Goal: Find specific page/section: Find specific page/section

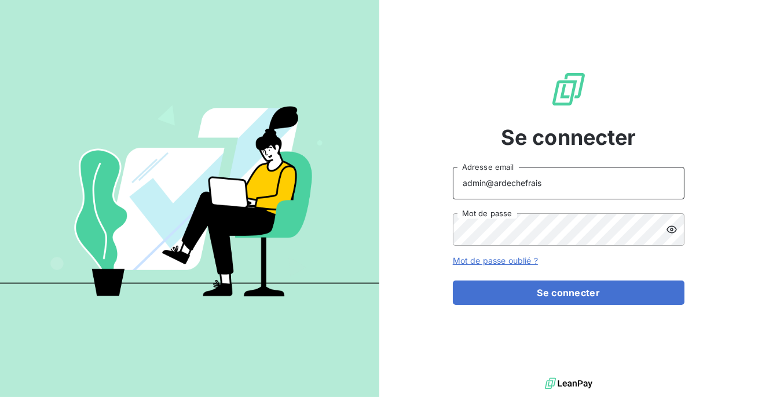
click at [541, 185] on input "admin@ardechefrais" at bounding box center [569, 183] width 232 height 32
type input "admin@sollase"
click at [453, 280] on button "Se connecter" at bounding box center [569, 292] width 232 height 24
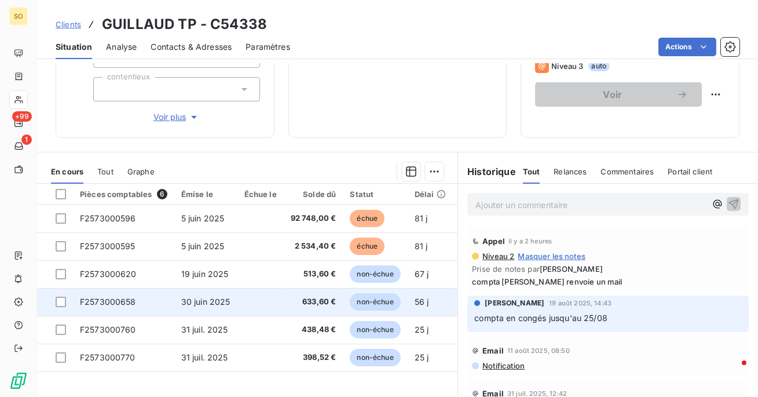
scroll to position [74, 0]
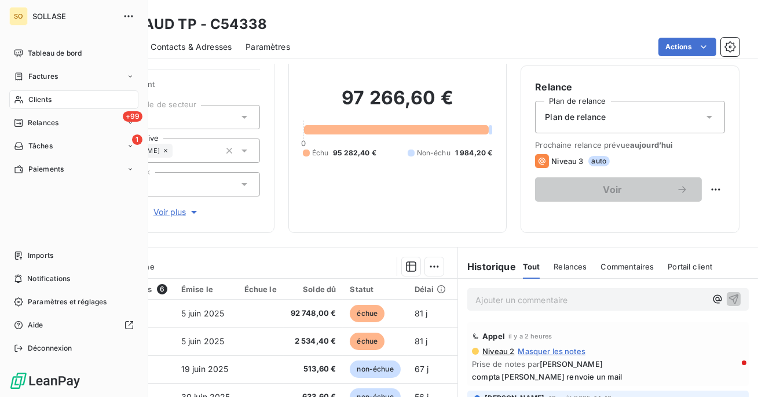
click at [25, 104] on div "Clients" at bounding box center [73, 99] width 129 height 19
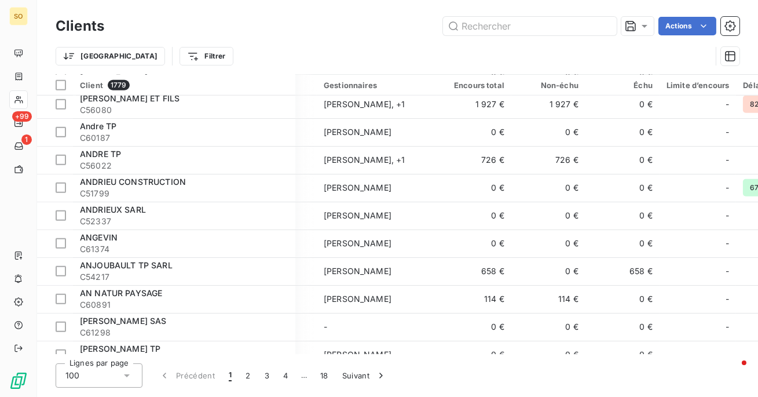
scroll to position [2046, 219]
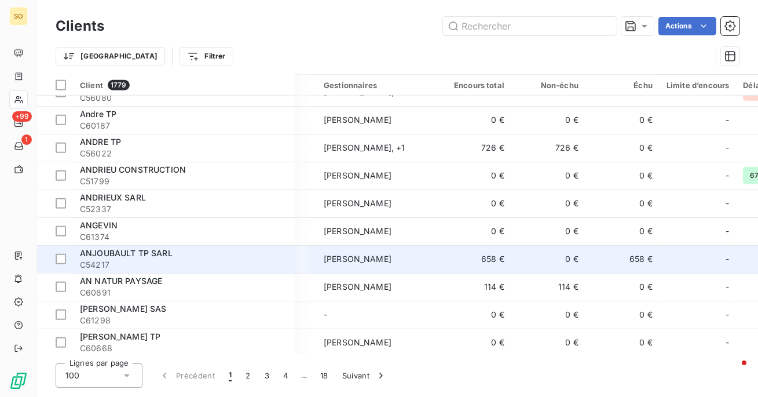
click at [354, 245] on td "[PERSON_NAME]" at bounding box center [377, 259] width 120 height 28
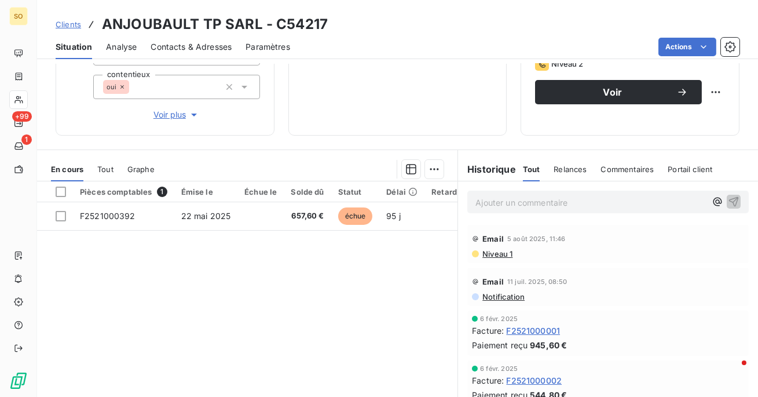
scroll to position [196, 0]
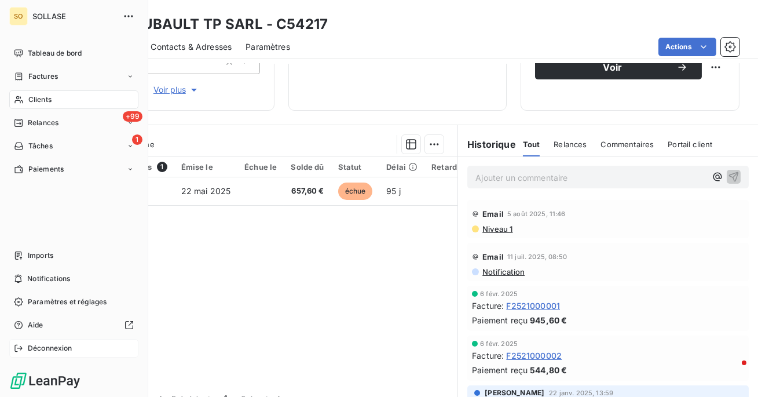
click at [53, 351] on span "Déconnexion" at bounding box center [50, 348] width 45 height 10
